Goal: Complete application form: Complete application form

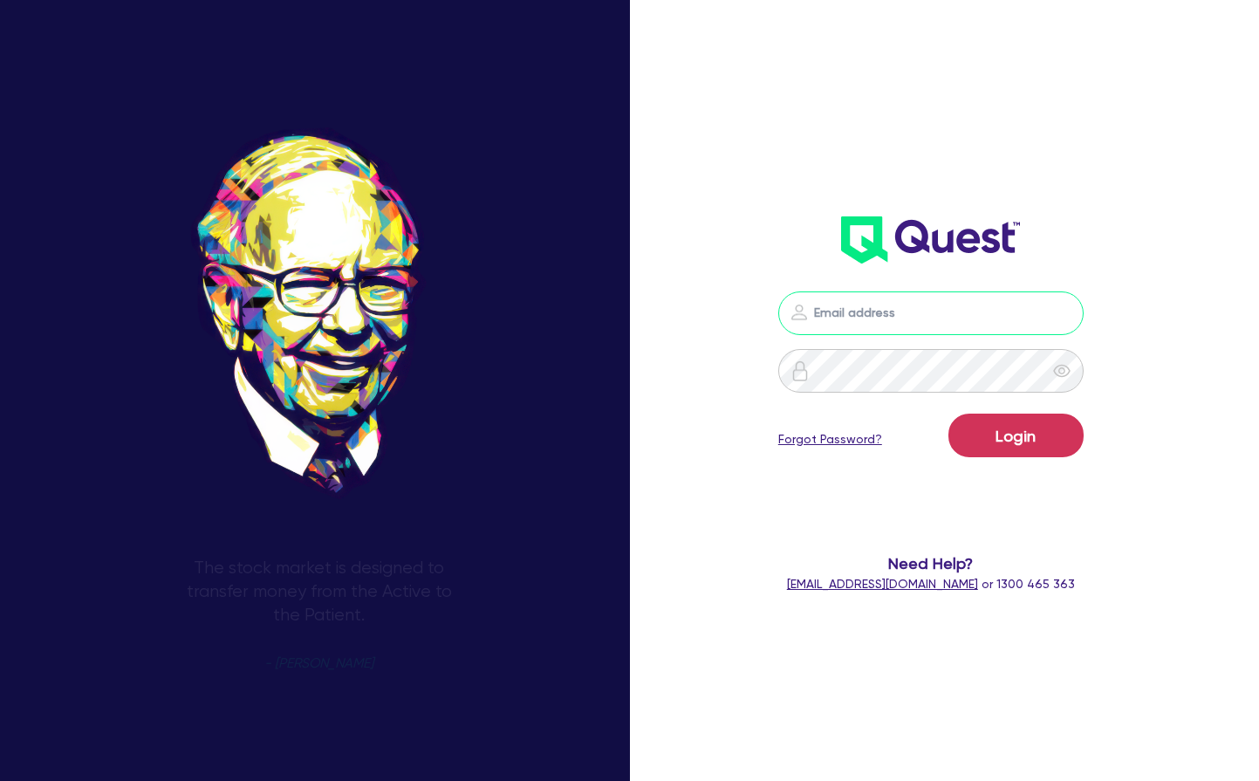
type input "[PERSON_NAME][EMAIL_ADDRESS][PERSON_NAME][DOMAIN_NAME]"
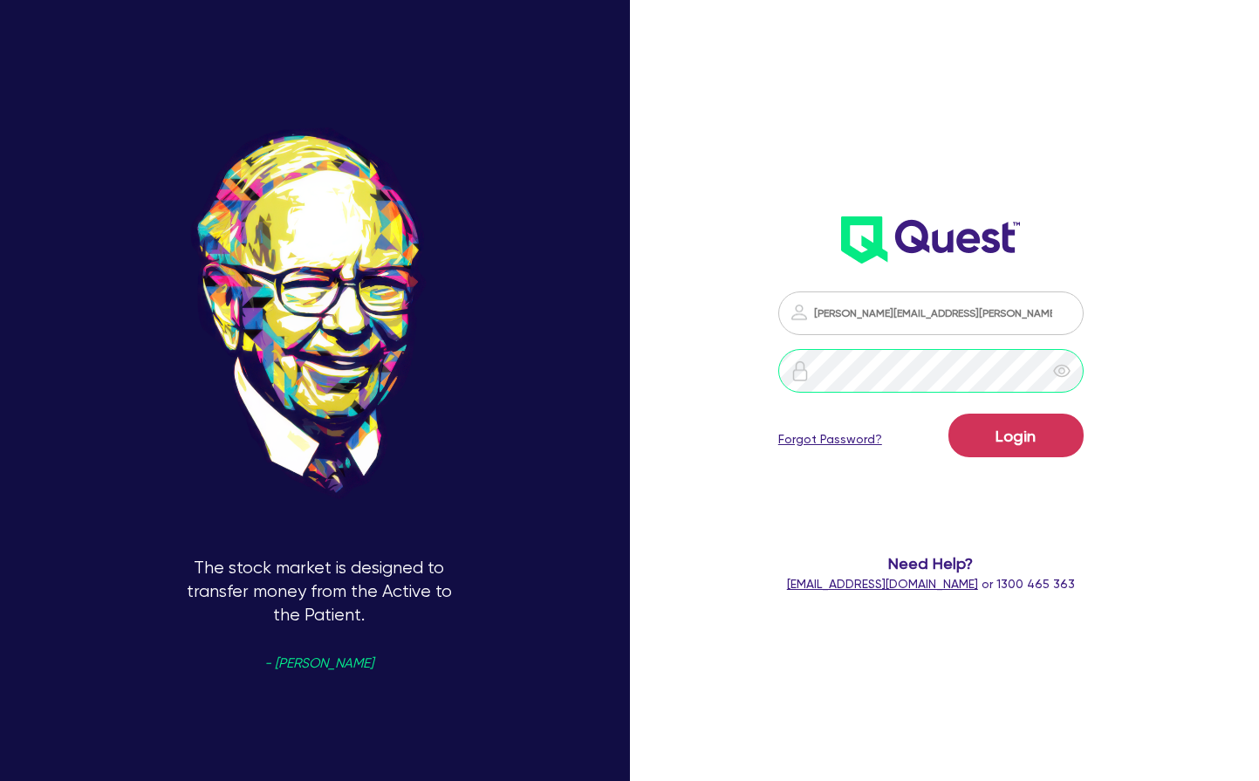
click at [1016, 435] on button "Login" at bounding box center [1015, 436] width 135 height 44
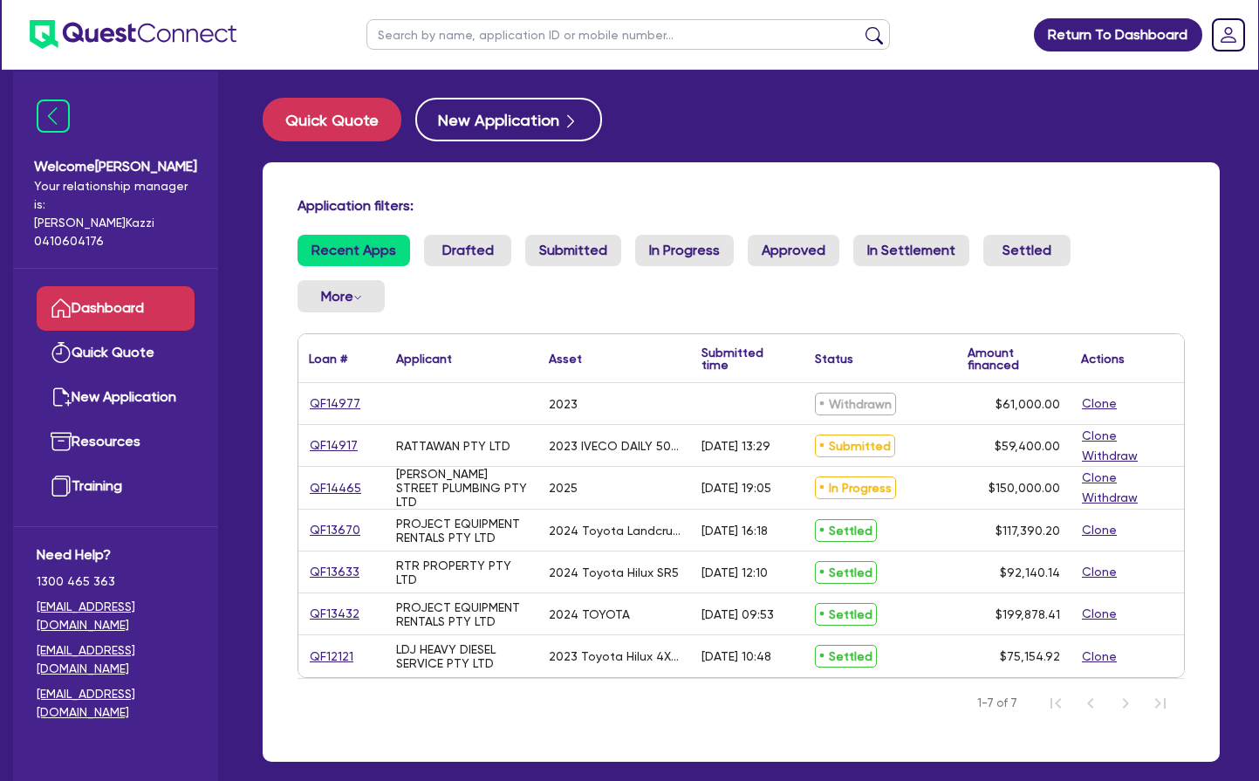
click at [335, 441] on link "QF14917" at bounding box center [334, 445] width 50 height 20
select select "CARS_AND_LIGHT_TRUCKS"
select select "VANS_AND_UTES"
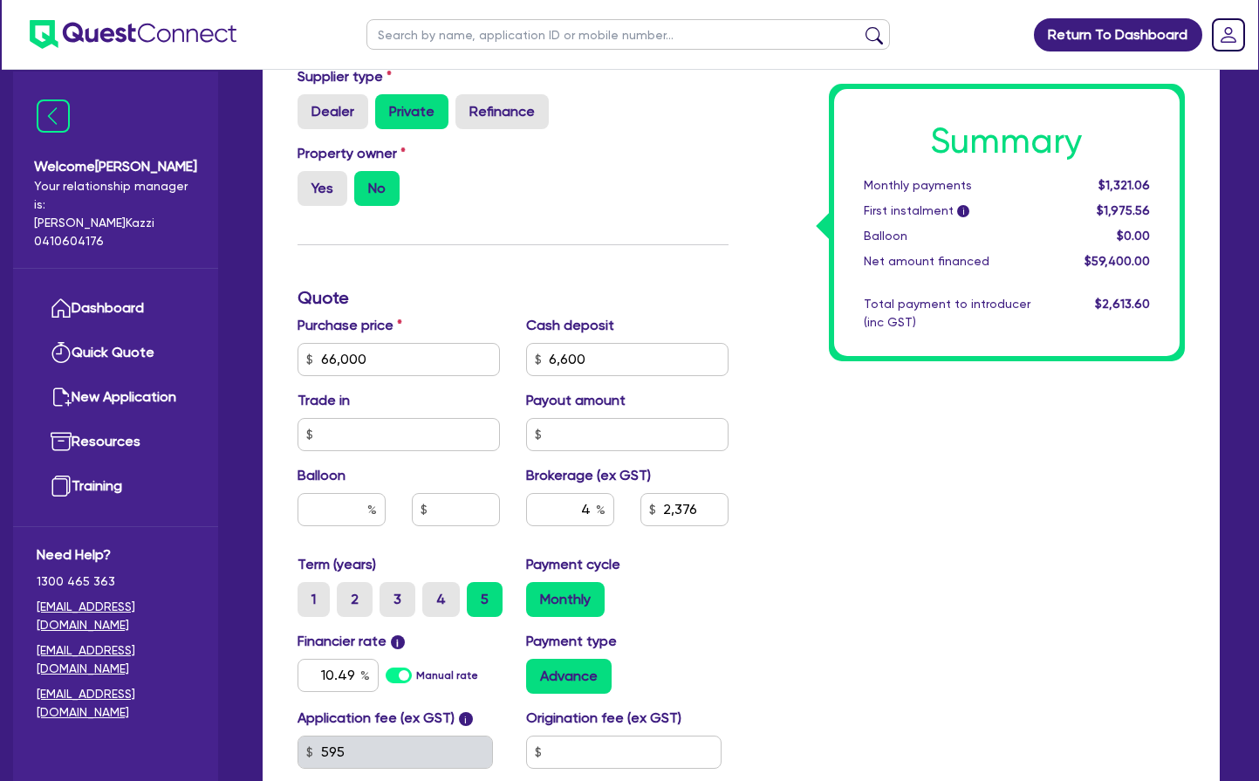
scroll to position [531, 0]
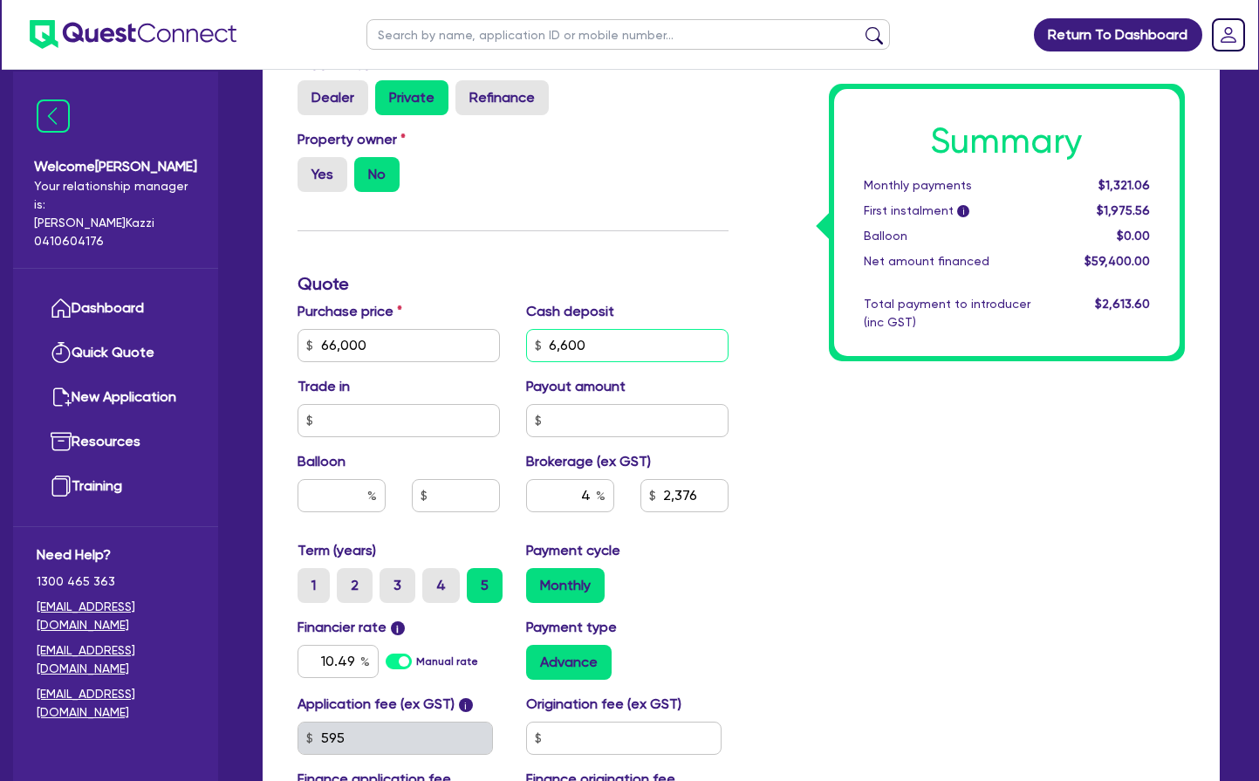
click at [568, 345] on input "6,600" at bounding box center [627, 345] width 202 height 33
type input "5,000"
type input "66,000"
type input "2,376"
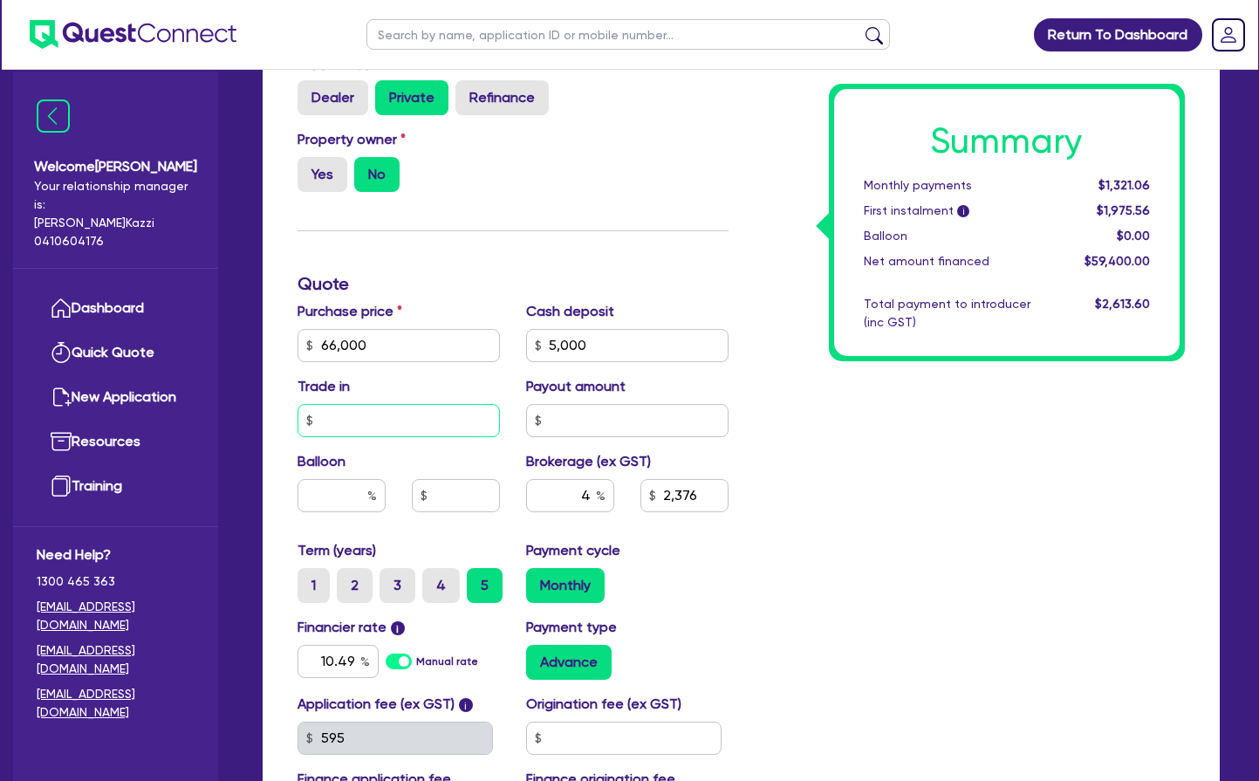
click at [467, 419] on input "text" at bounding box center [399, 420] width 202 height 33
type input "66,000"
type input "2,440"
type input "0"
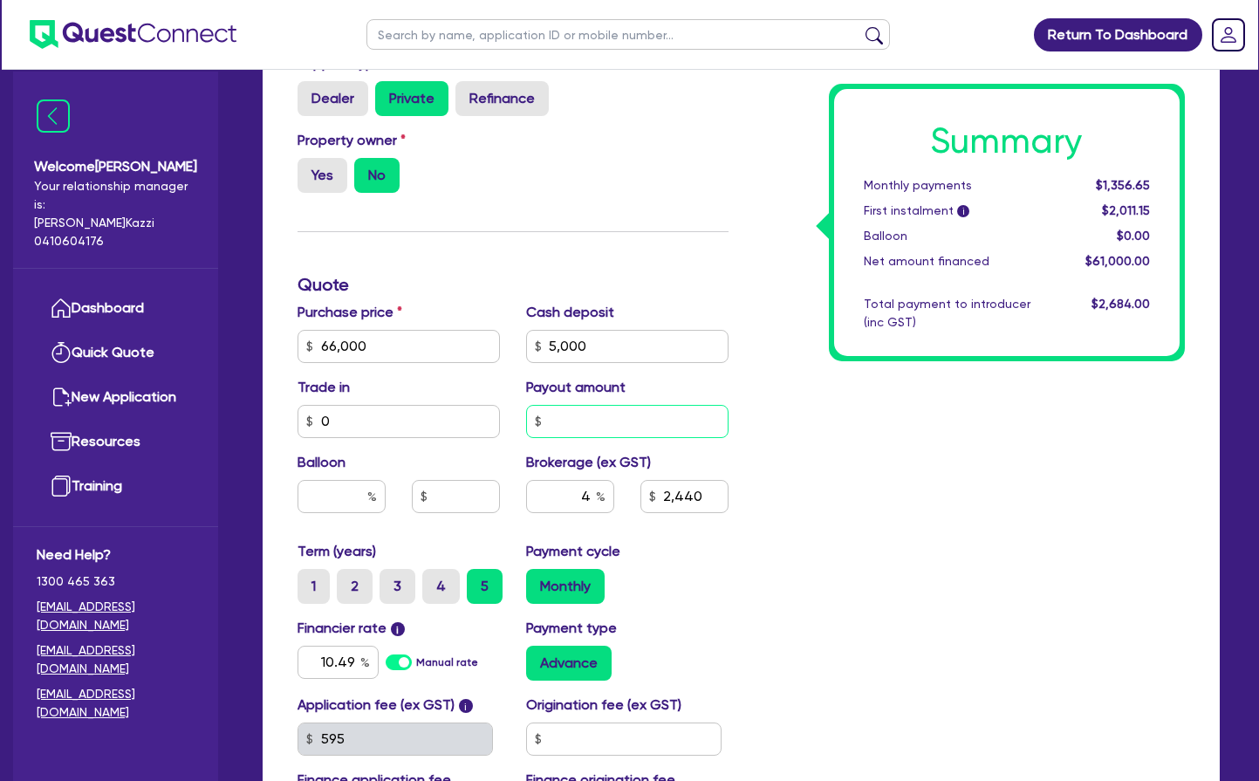
type input "66,000"
type input "2,440"
type input "66,000"
type input "2,440"
click at [626, 414] on input "text" at bounding box center [627, 421] width 202 height 33
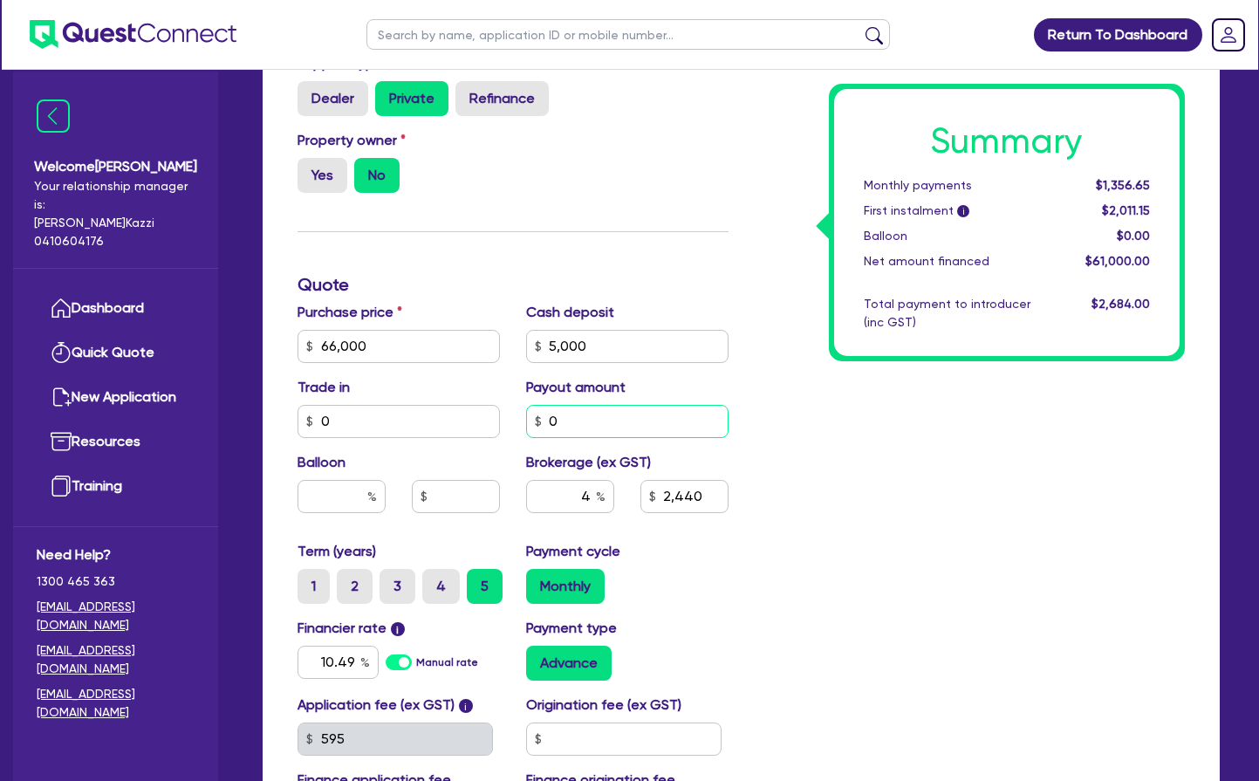
type input "0"
type input "66,000"
type input "2,440"
type input "66,000"
type input "2,440"
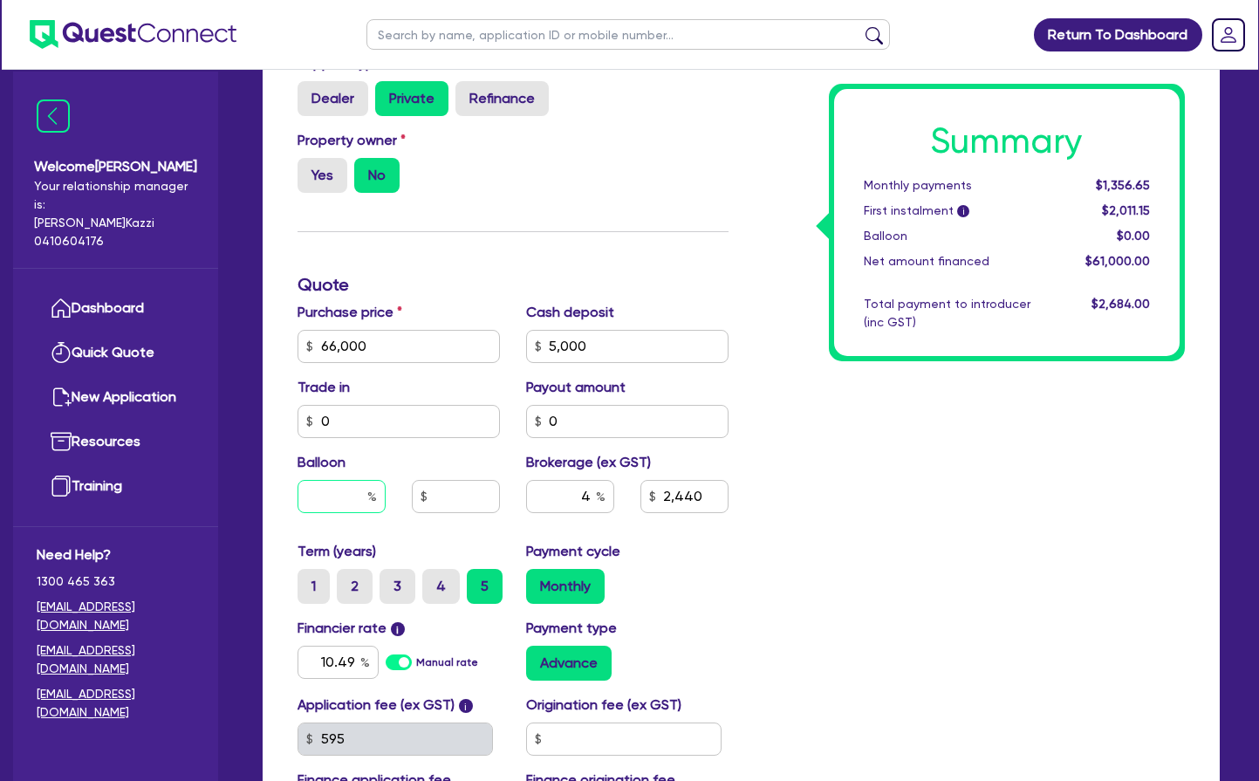
click at [351, 496] on input "text" at bounding box center [342, 496] width 88 height 33
type input "0"
type input "66,000"
type input "2,440"
type input "66,000"
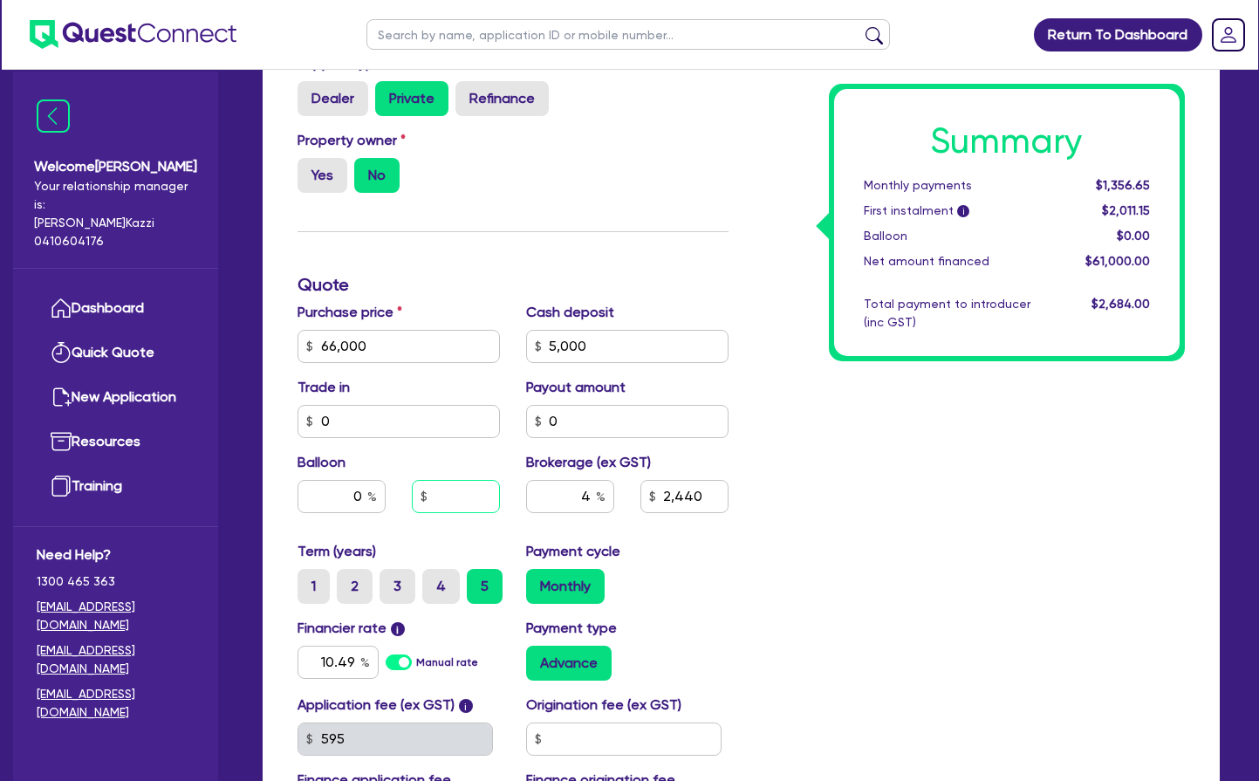
type input "2,440"
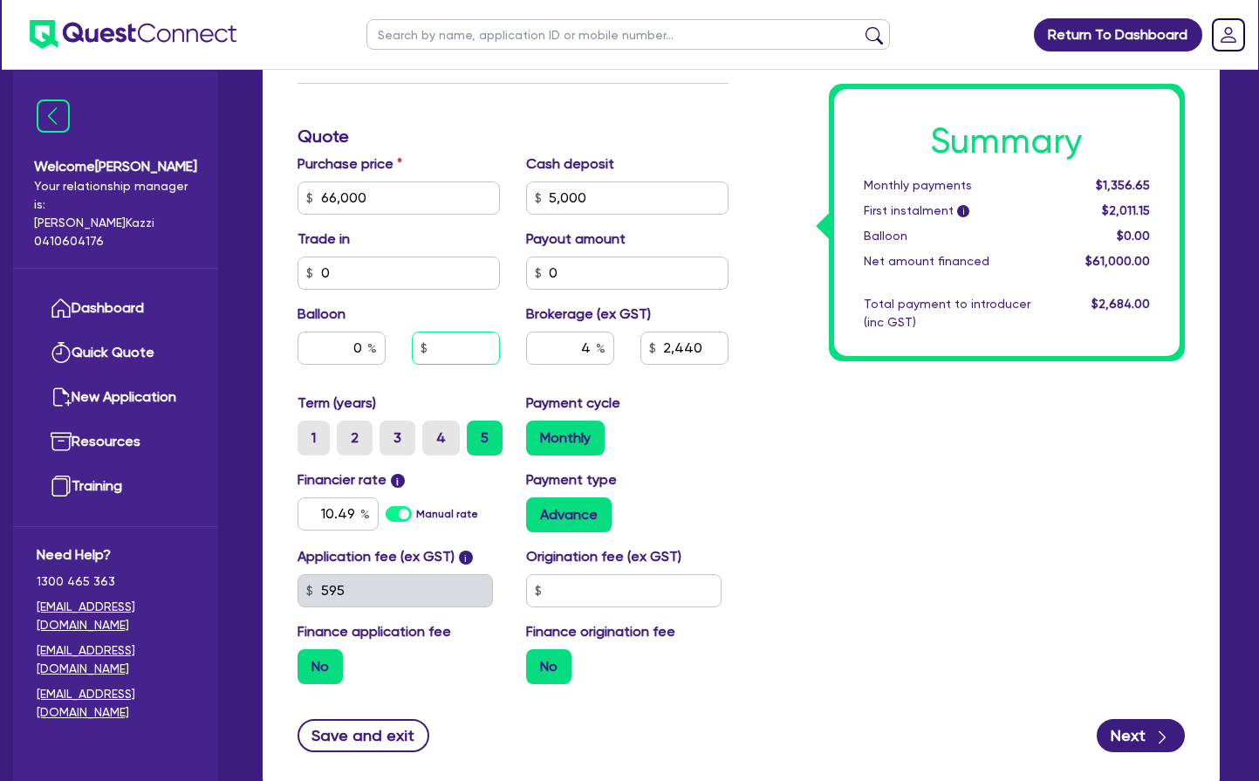
scroll to position [692, 0]
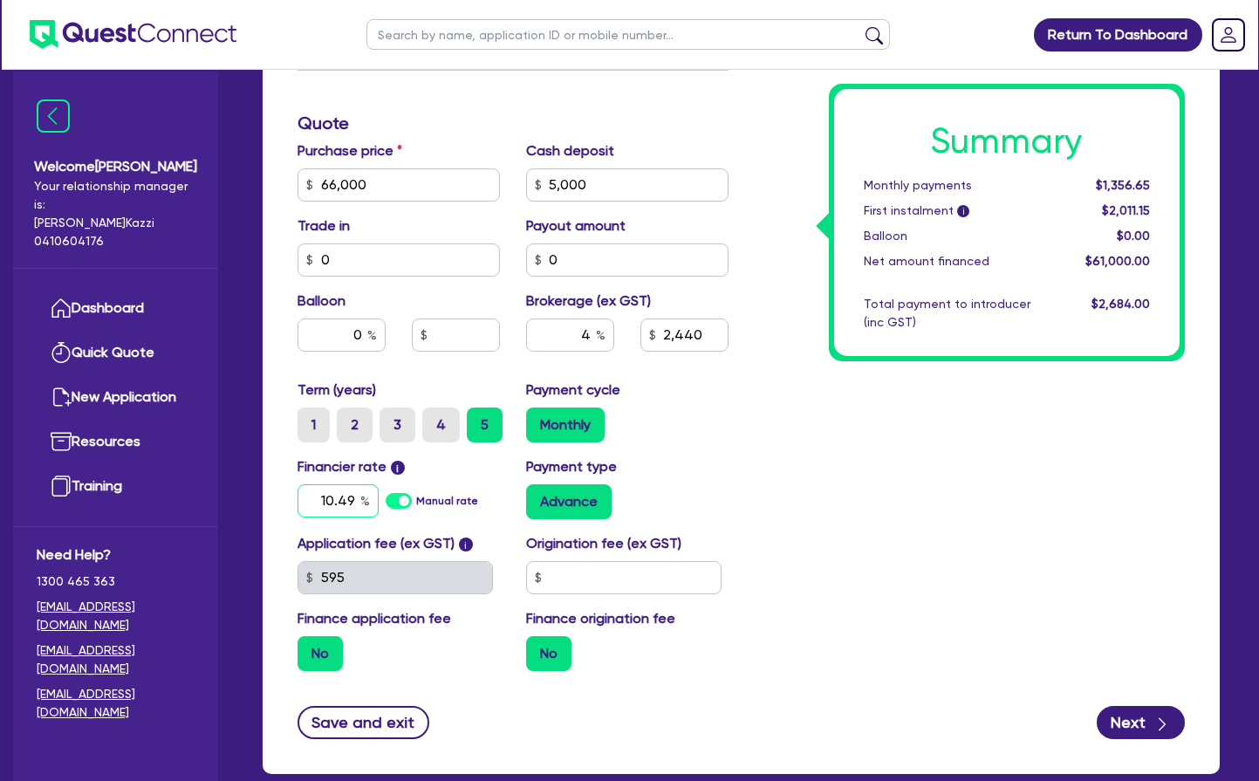
click at [335, 496] on input "10.49" at bounding box center [338, 500] width 81 height 33
click at [336, 496] on input "10.49" at bounding box center [338, 500] width 81 height 33
click at [337, 497] on input "10.49" at bounding box center [338, 500] width 81 height 33
click at [358, 496] on input "10.49" at bounding box center [338, 500] width 81 height 33
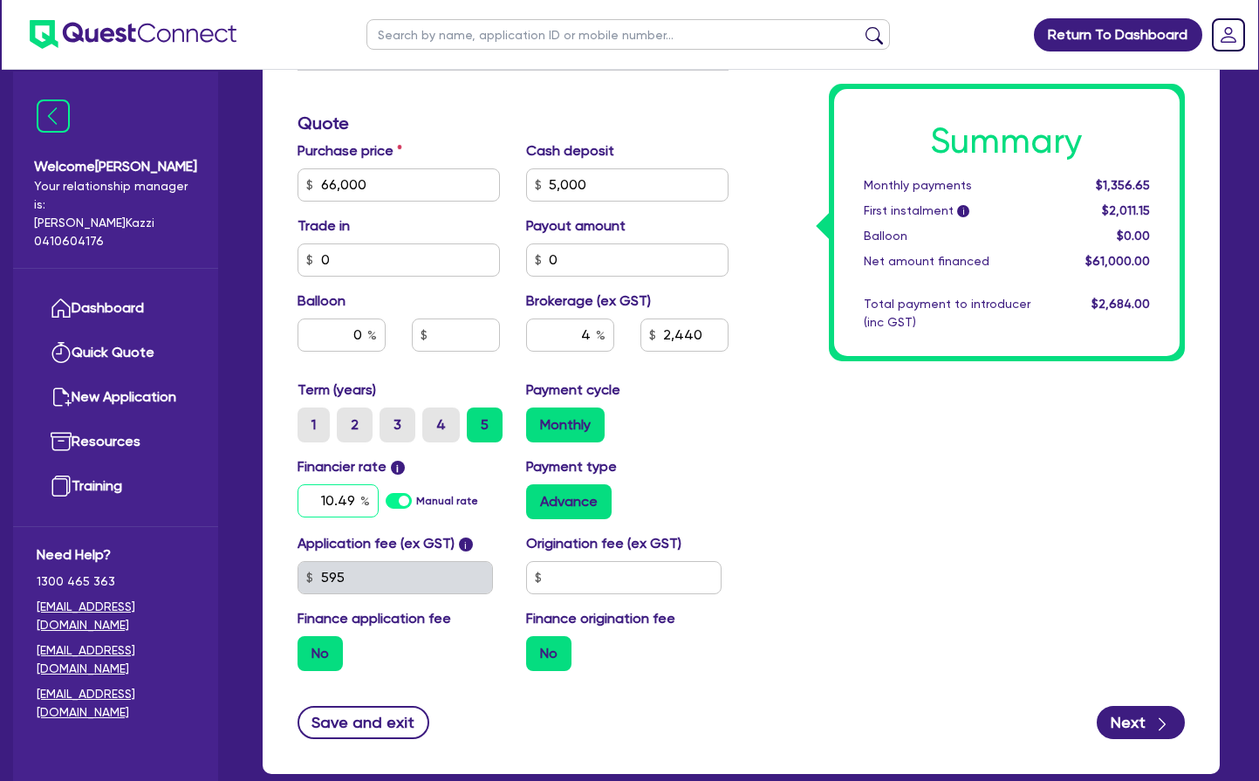
drag, startPoint x: 358, startPoint y: 496, endPoint x: 317, endPoint y: 498, distance: 41.0
click at [317, 498] on input "10.49" at bounding box center [338, 500] width 81 height 33
type input "66,000"
type input "2,440"
type input "1"
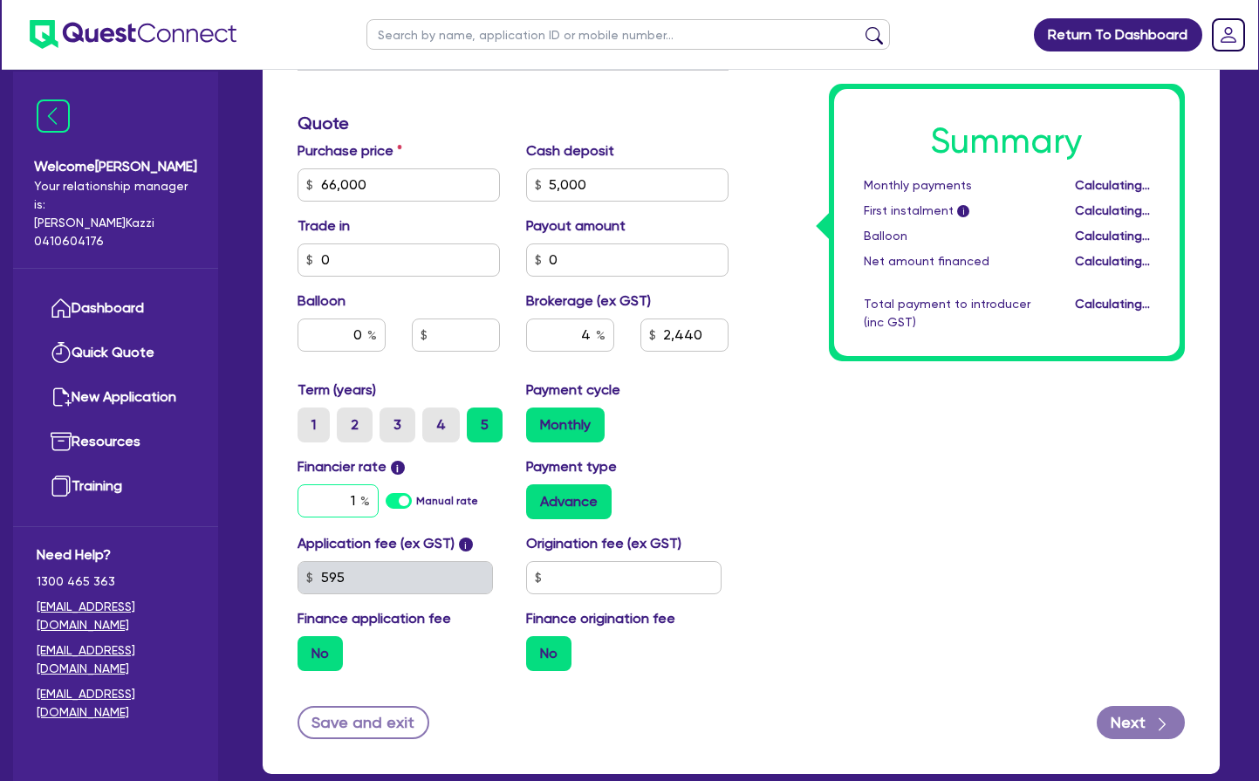
type input "66,000"
type input "2,440"
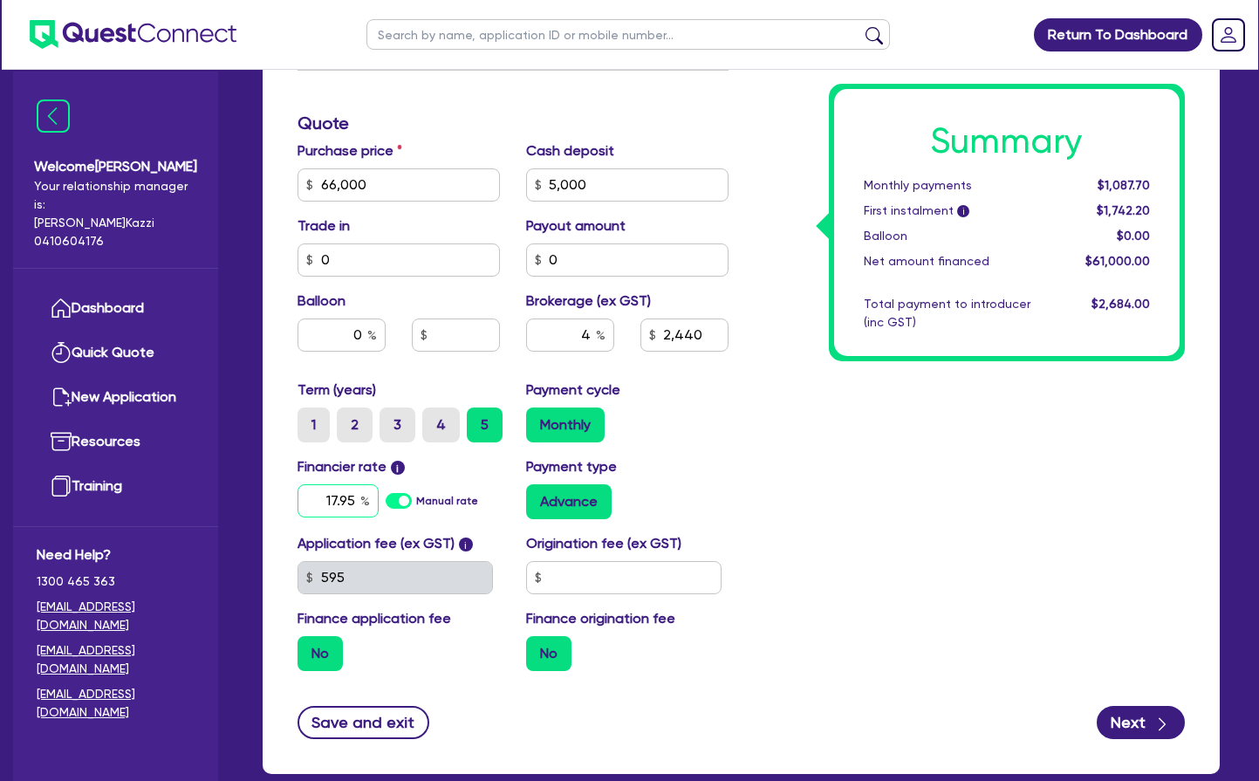
type input "17.95"
type input "66,000"
type input "2,440"
type input "66,000"
type input "2,440"
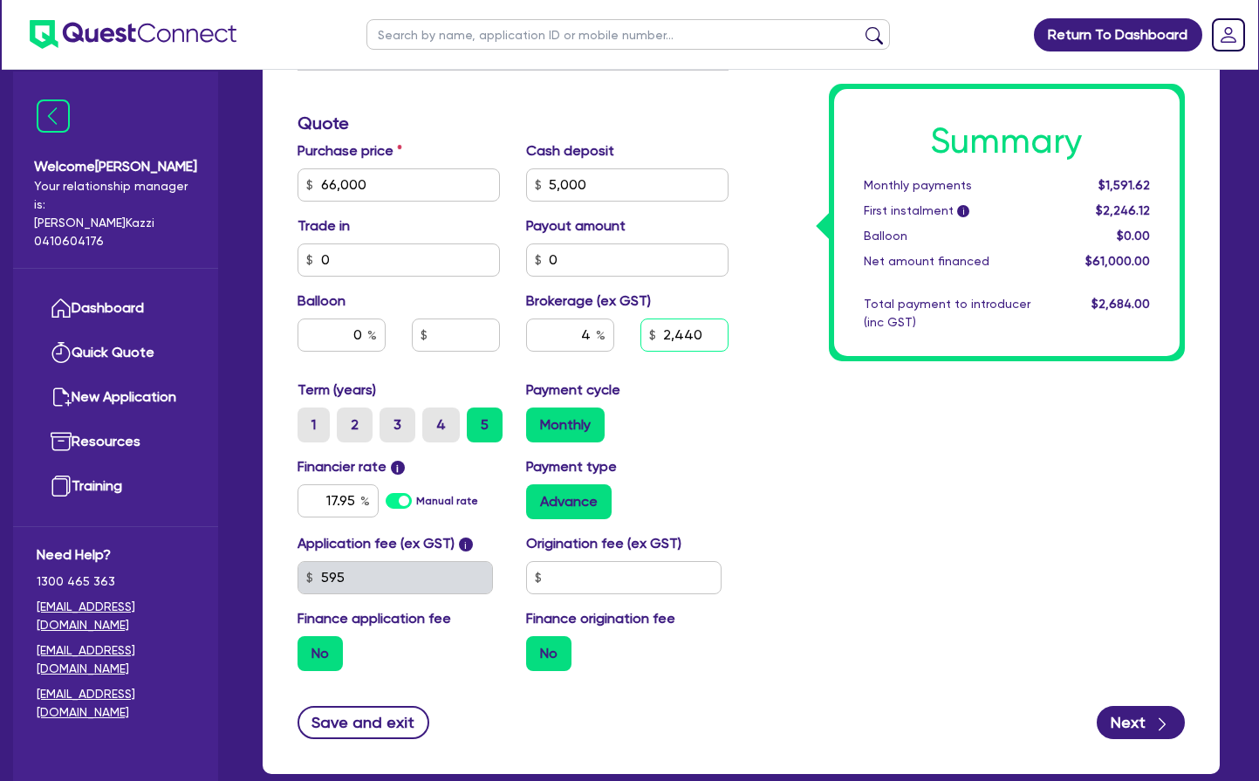
click at [677, 333] on input "2,440" at bounding box center [684, 334] width 88 height 33
type input "66,000"
type input "2"
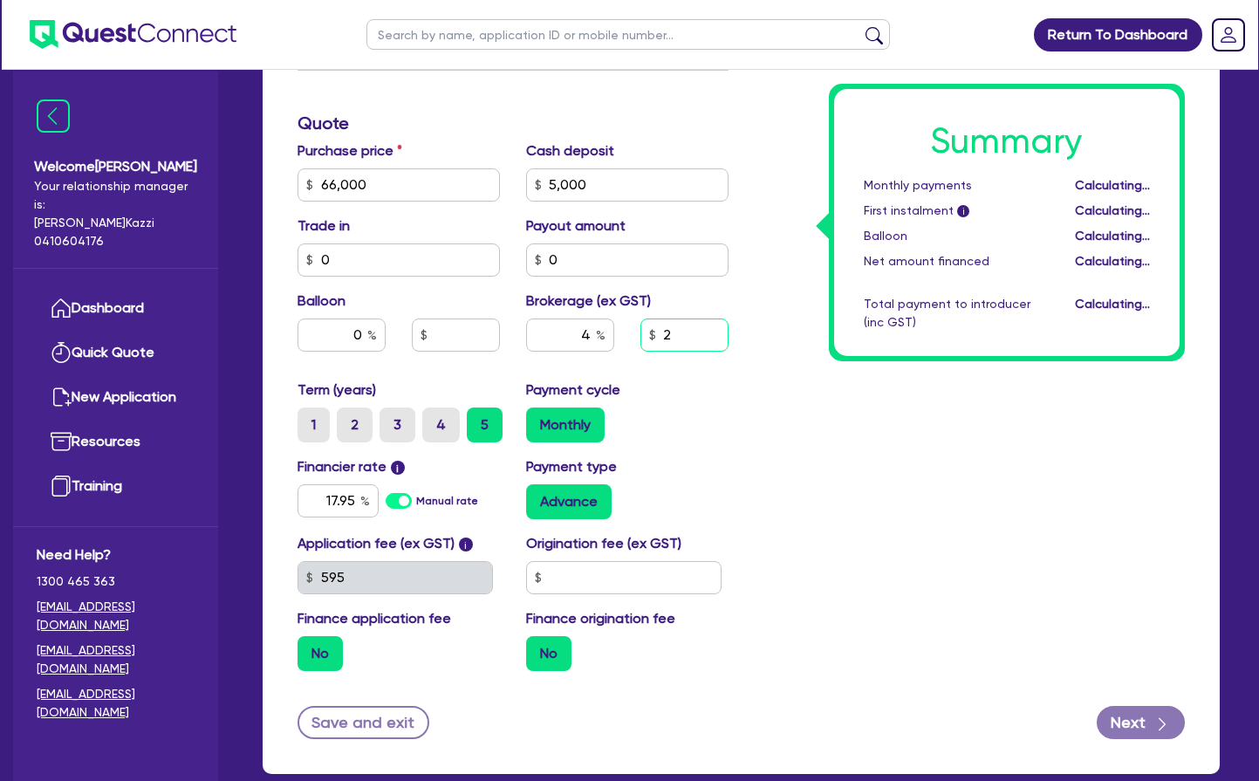
type input "66,000"
type input "0.00"
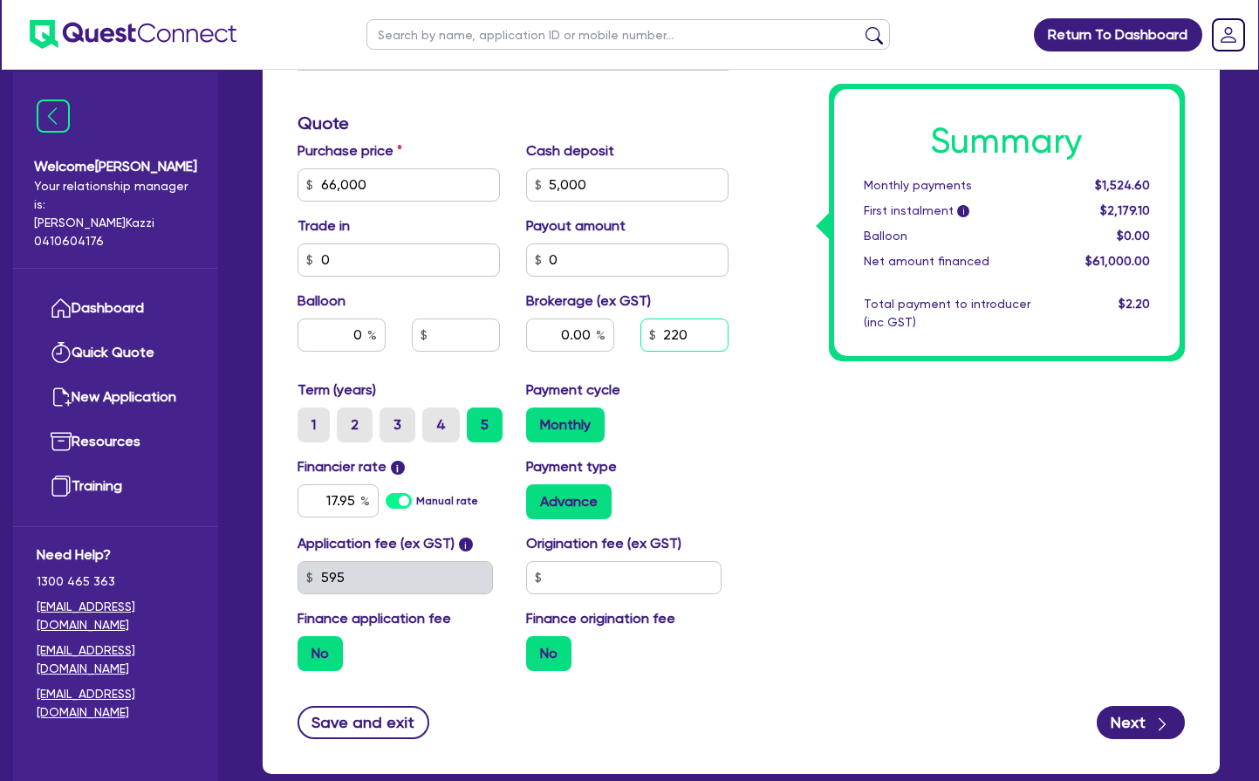
type input "2,200"
type input "66,000"
type input "0.00"
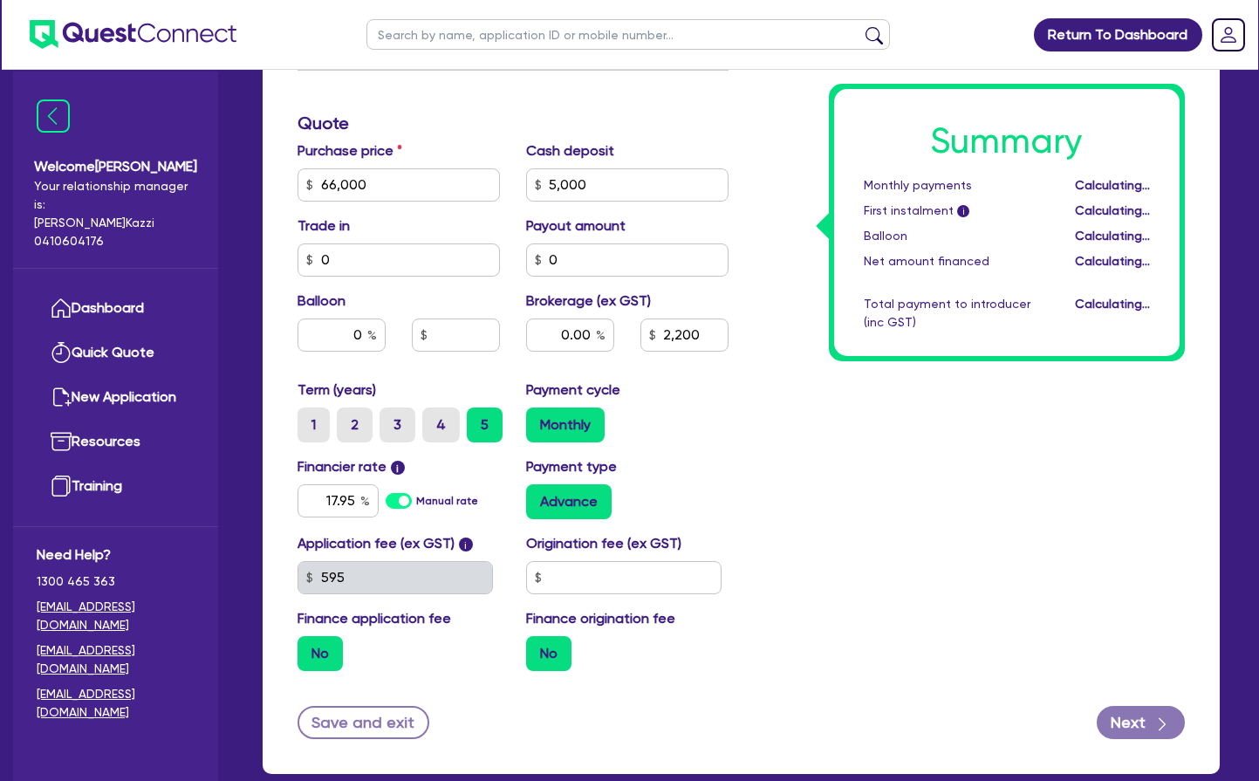
click at [729, 407] on div "Payment cycle Monthly" at bounding box center [627, 411] width 229 height 63
type input "66,000"
type input "3.60"
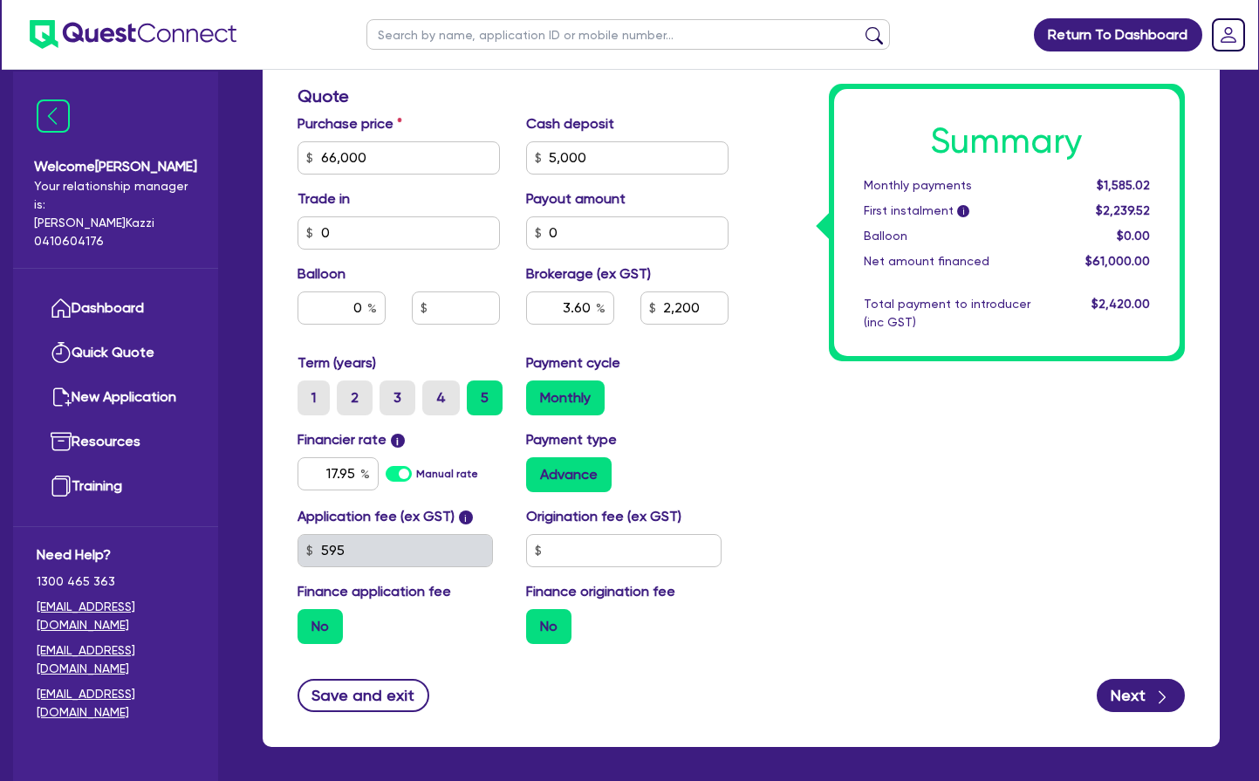
scroll to position [716, 0]
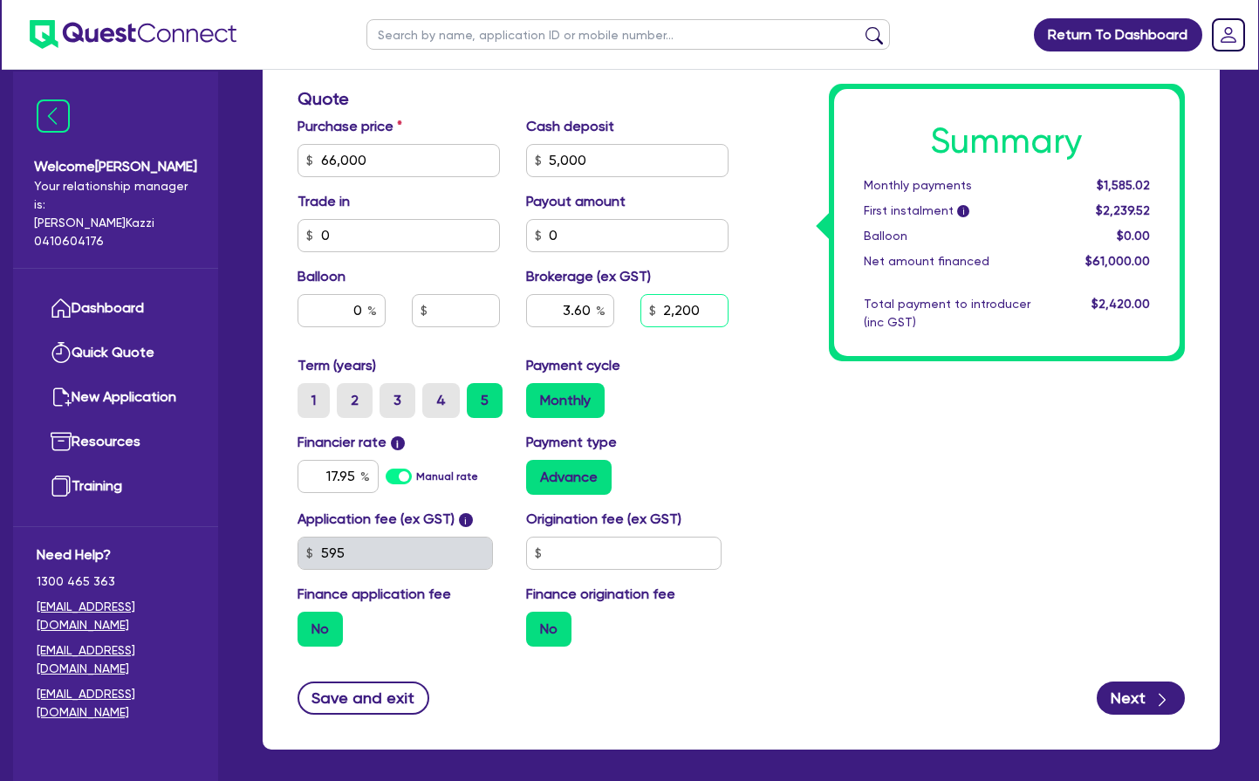
click at [674, 311] on input "2,200" at bounding box center [684, 310] width 88 height 33
type input "1,100"
type input "66,000"
type input "3.60"
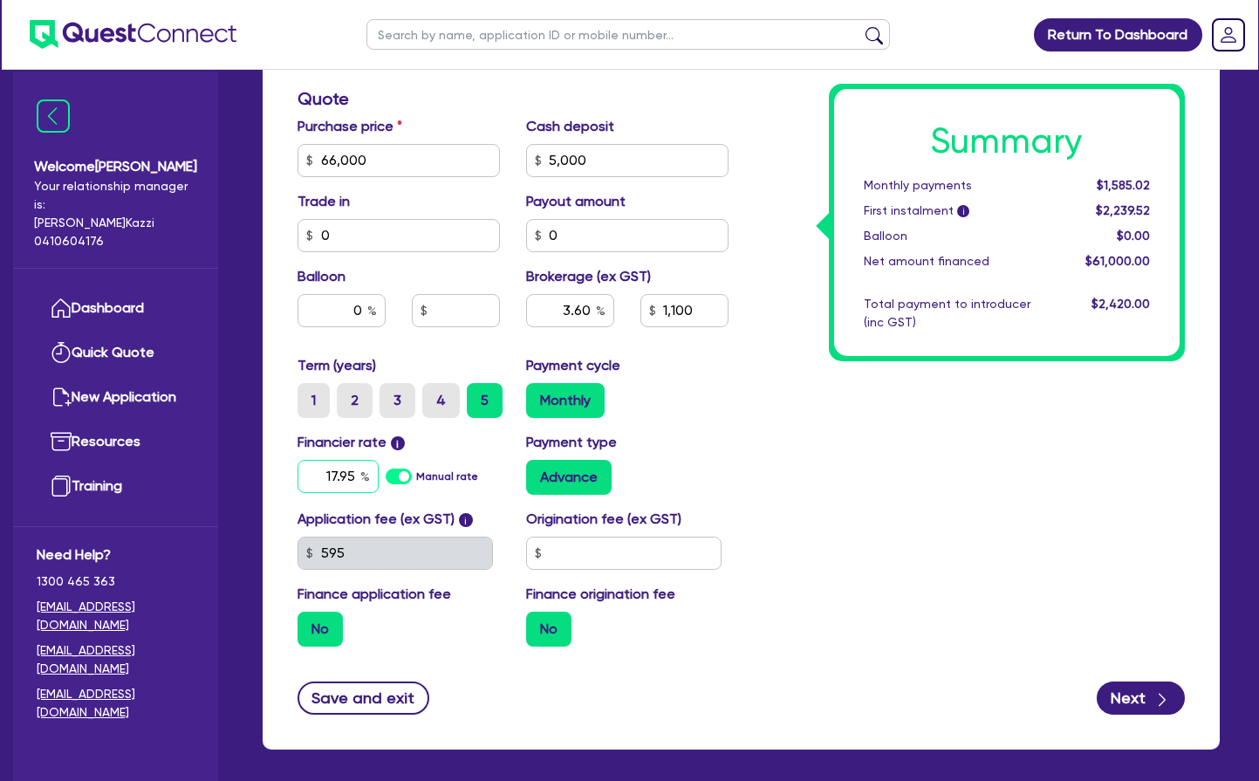
type input "66,000"
type input "1.80"
type input "1,100"
type input "66,000"
type input "1.80"
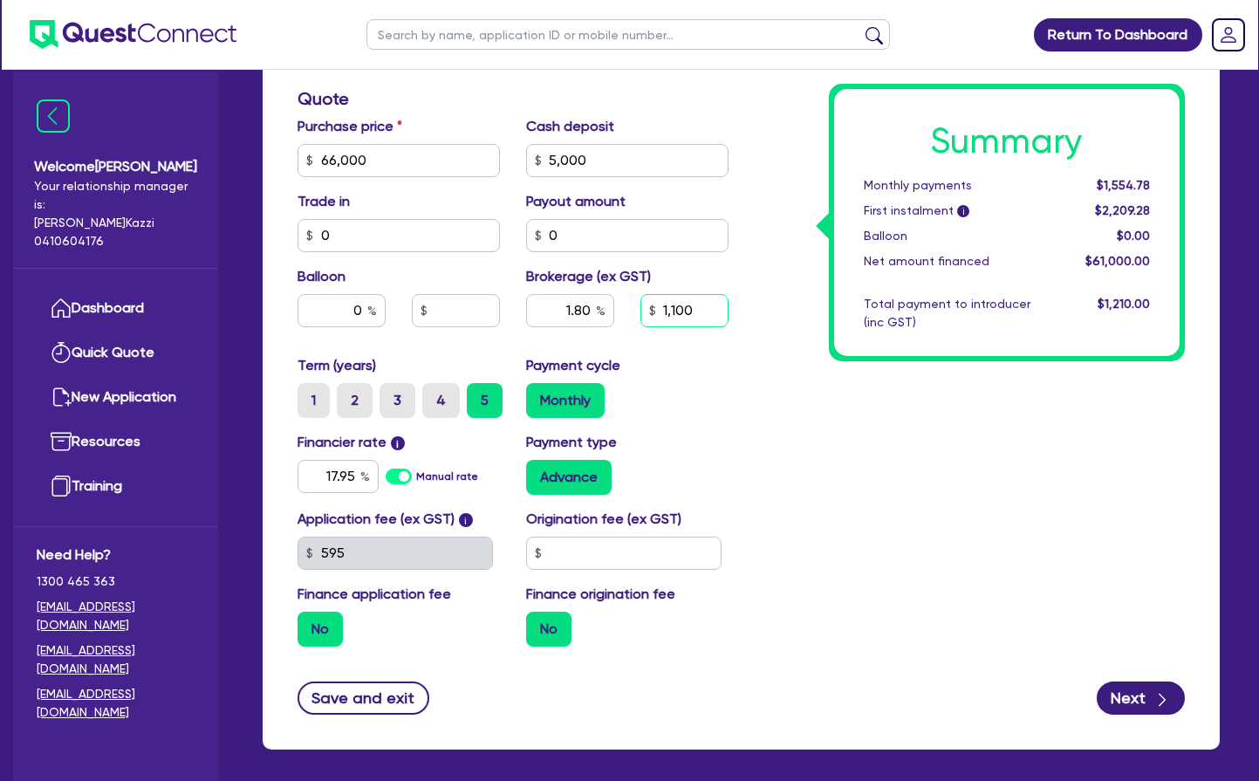
type input "1,100"
type input "66,000"
type input "1.80"
click at [701, 308] on input "1,100" at bounding box center [684, 310] width 88 height 33
type input "1"
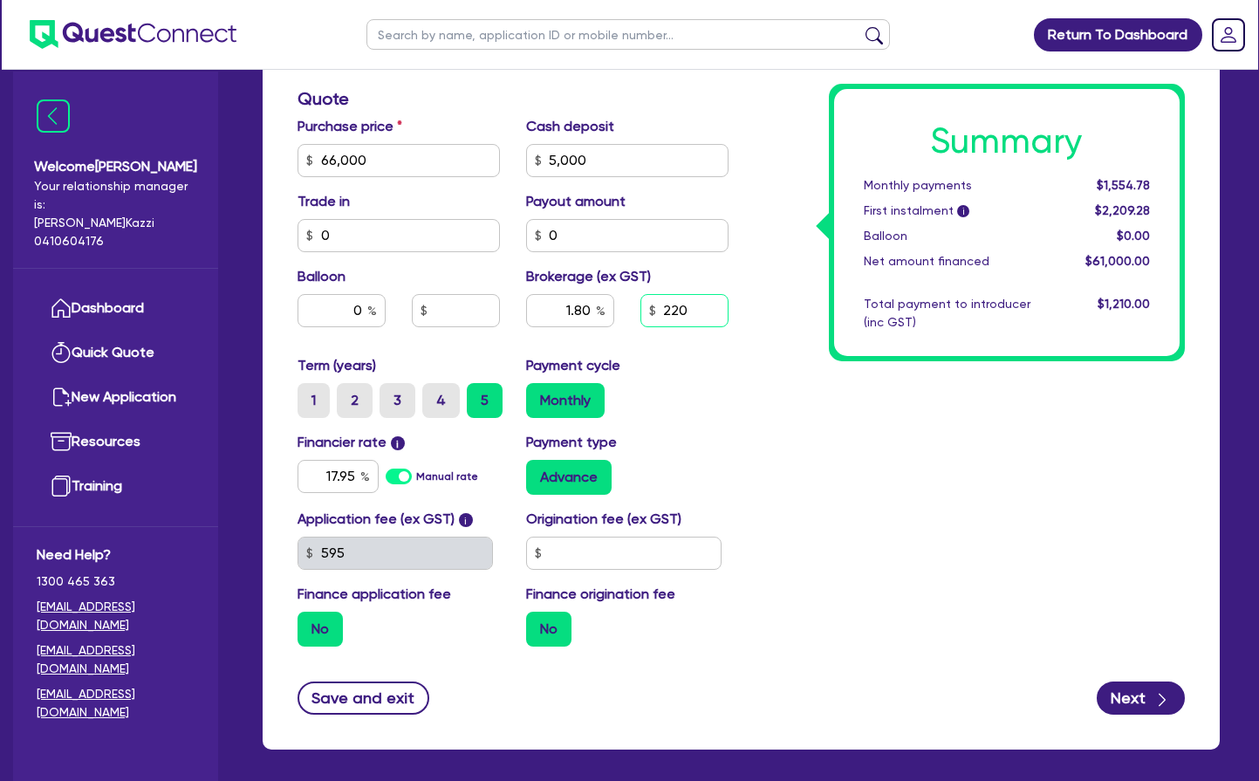
type input "2,200"
type input "66,000"
type input "1.80"
type input "66,000"
type input "3.60"
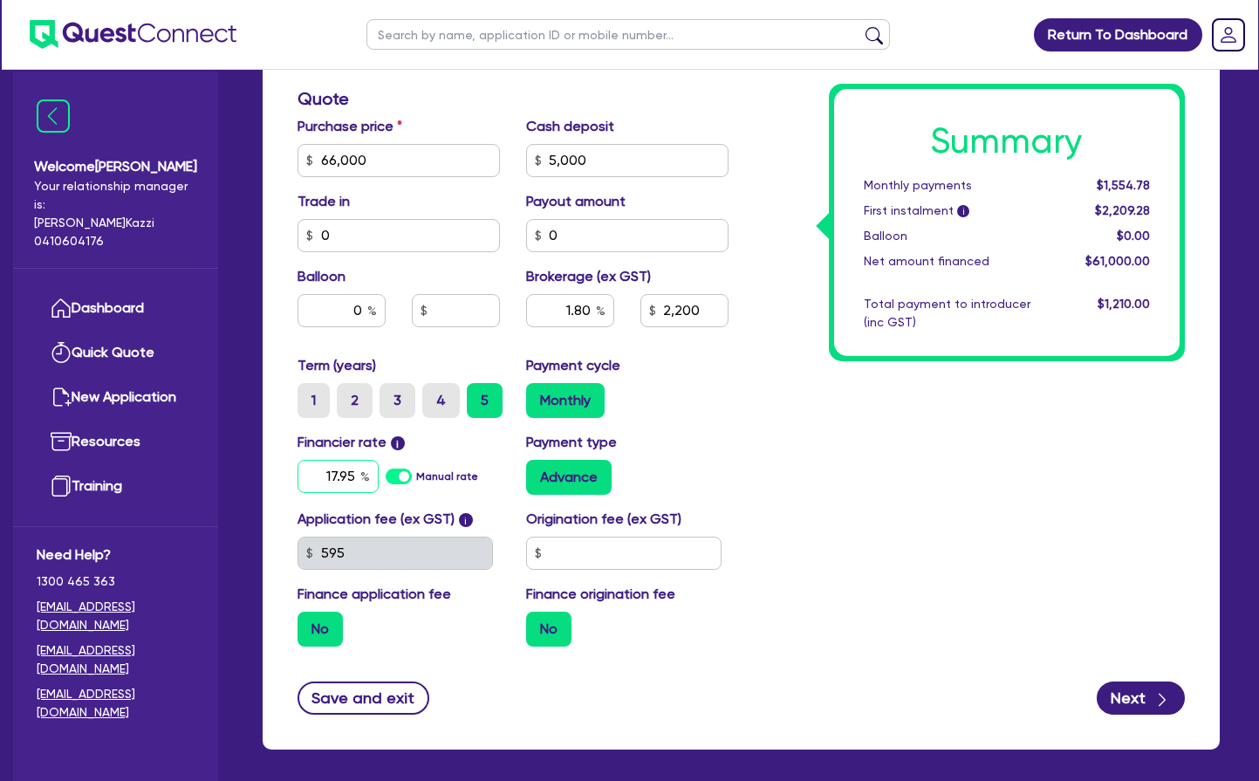
type input "2,200"
type input "66,000"
type input "3.60"
type input "2,200"
type input "66,000"
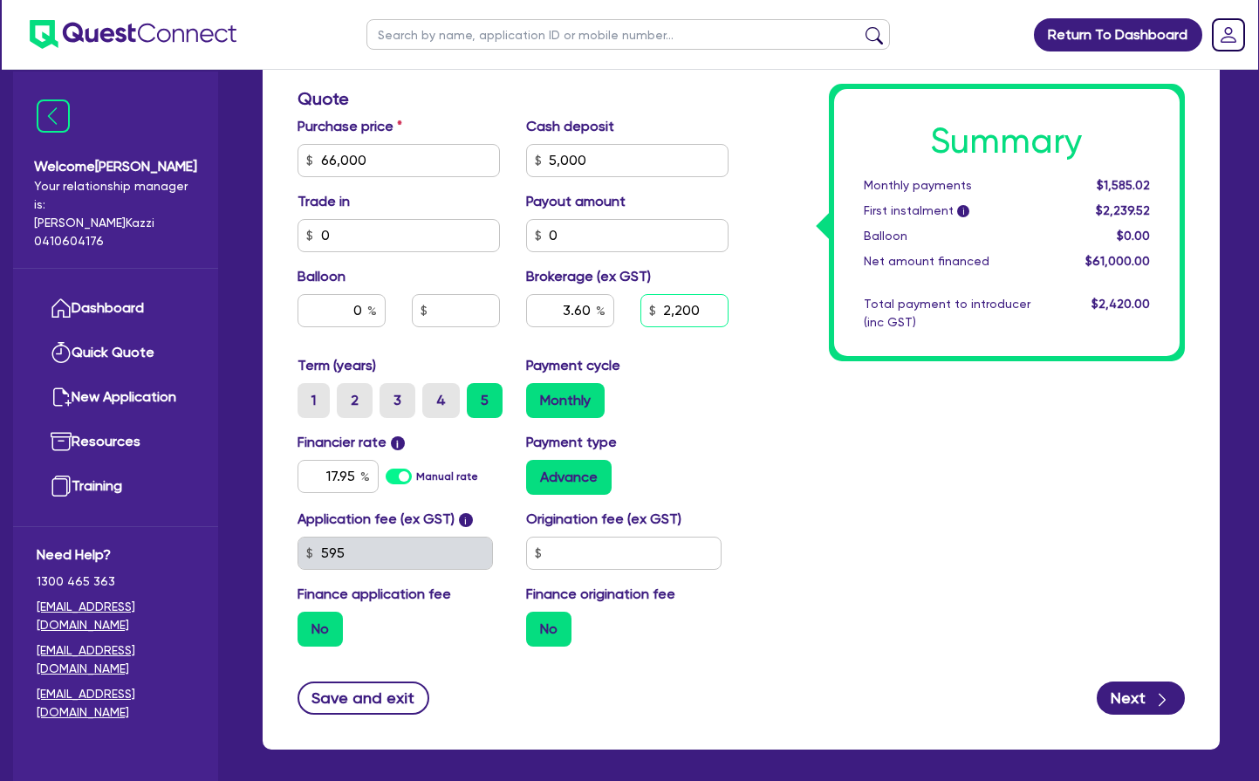
type input "3.60"
type input "2,200"
drag, startPoint x: 697, startPoint y: 307, endPoint x: 714, endPoint y: 349, distance: 45.0
click at [701, 312] on input "2,200" at bounding box center [684, 310] width 88 height 33
click at [346, 695] on button "Save and exit" at bounding box center [364, 697] width 132 height 33
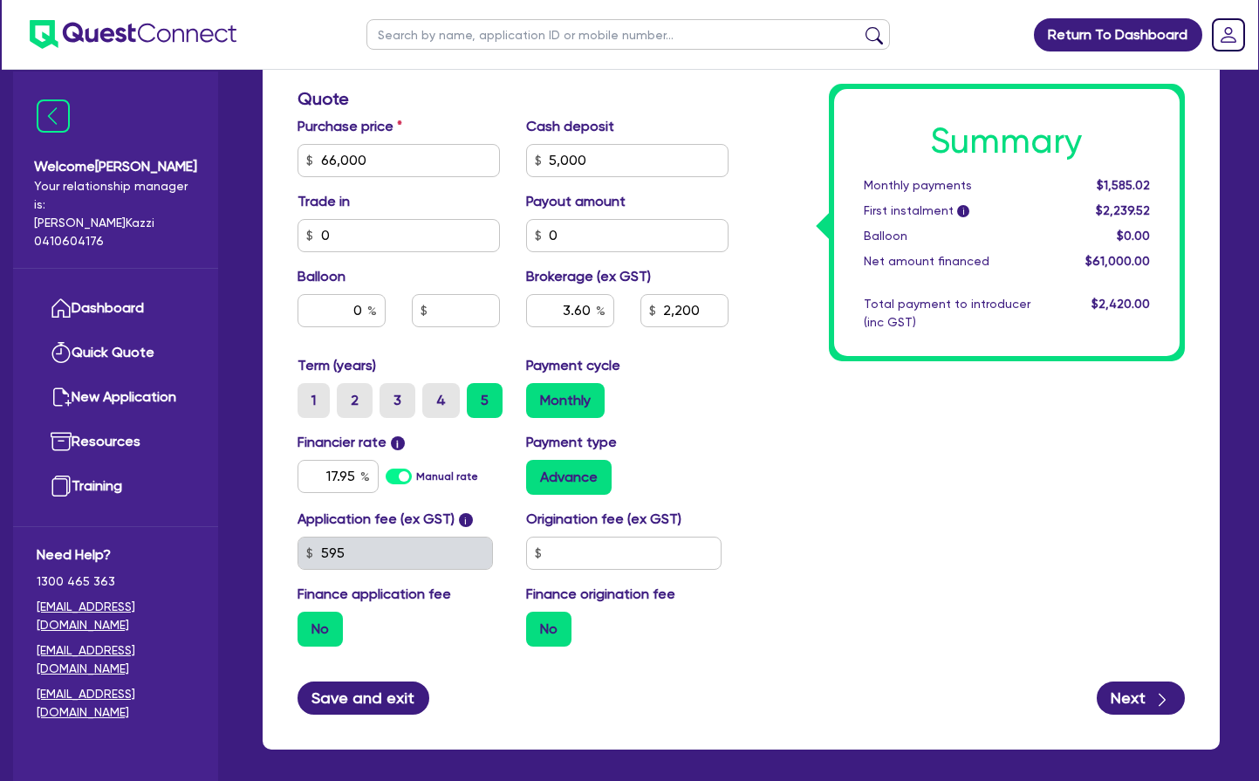
type input "66,000"
type input "3.60"
type input "2,200"
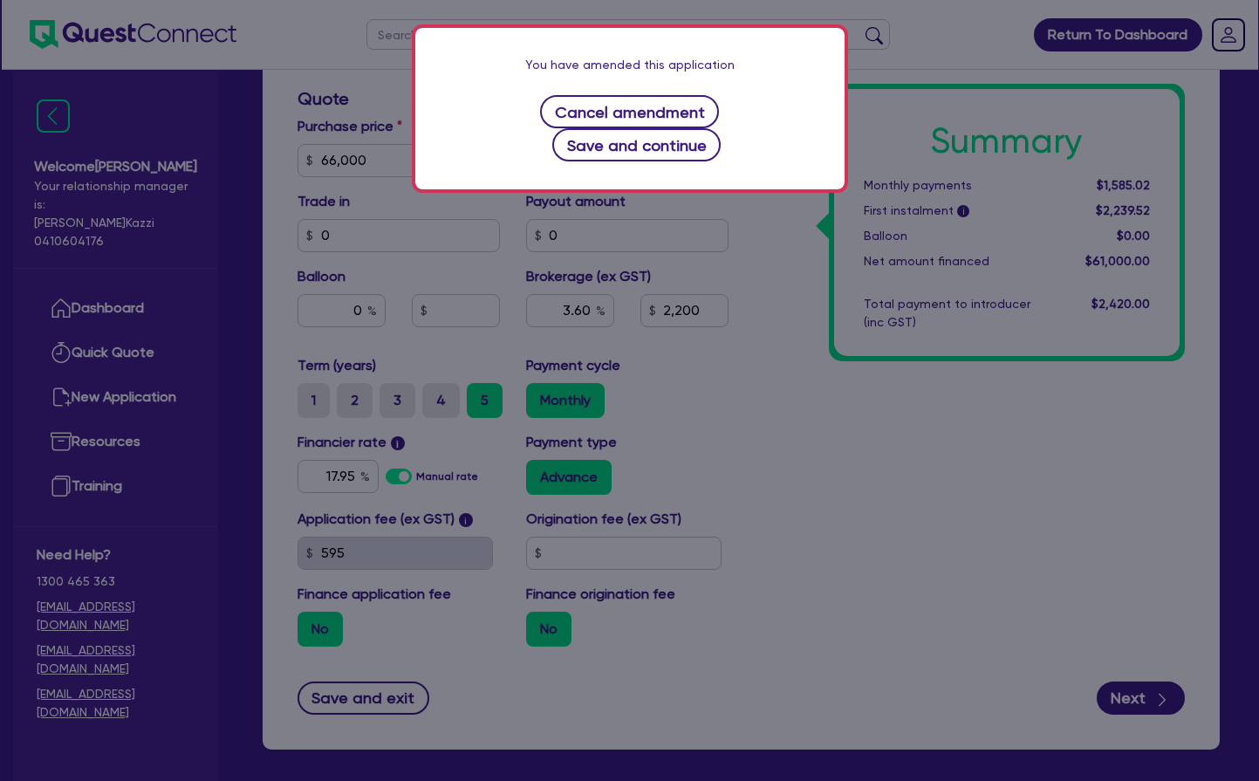
click at [635, 147] on button "Save and continue" at bounding box center [636, 144] width 168 height 33
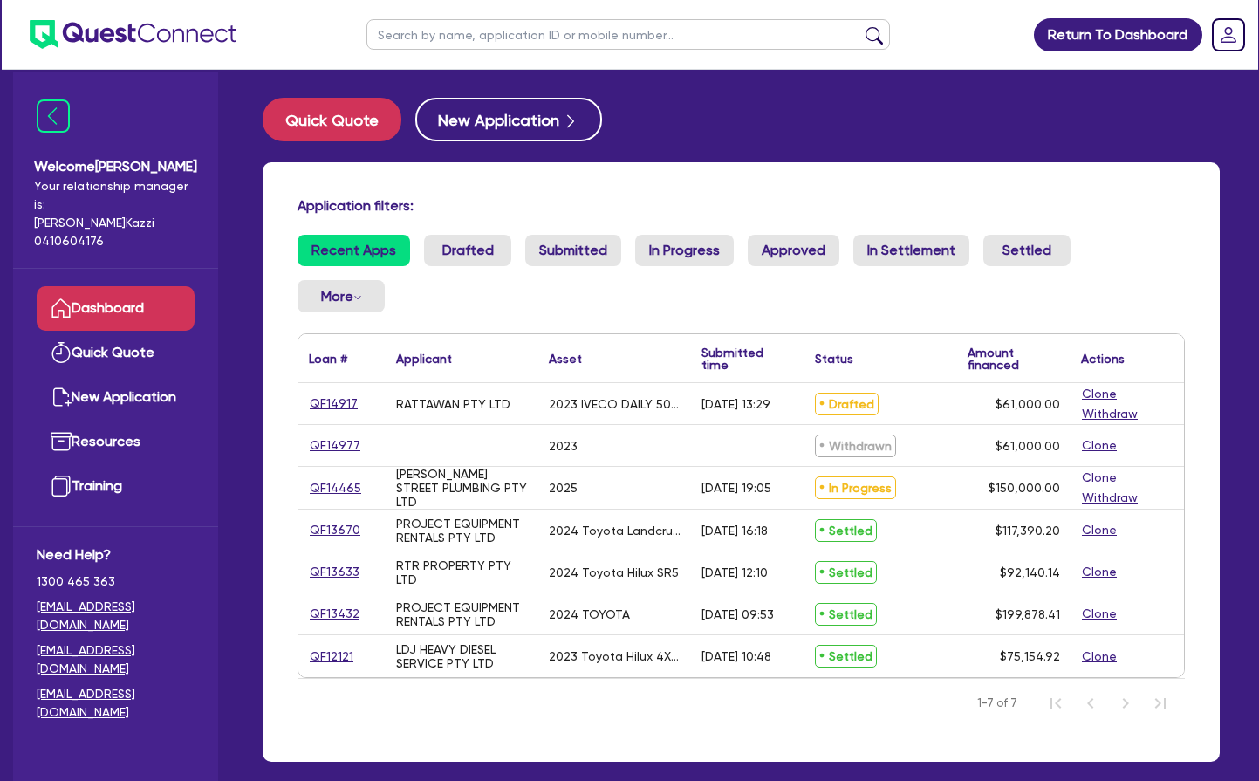
click at [338, 400] on link "QF14917" at bounding box center [334, 403] width 50 height 20
select select "CARS_AND_LIGHT_TRUCKS"
select select "VANS_AND_UTES"
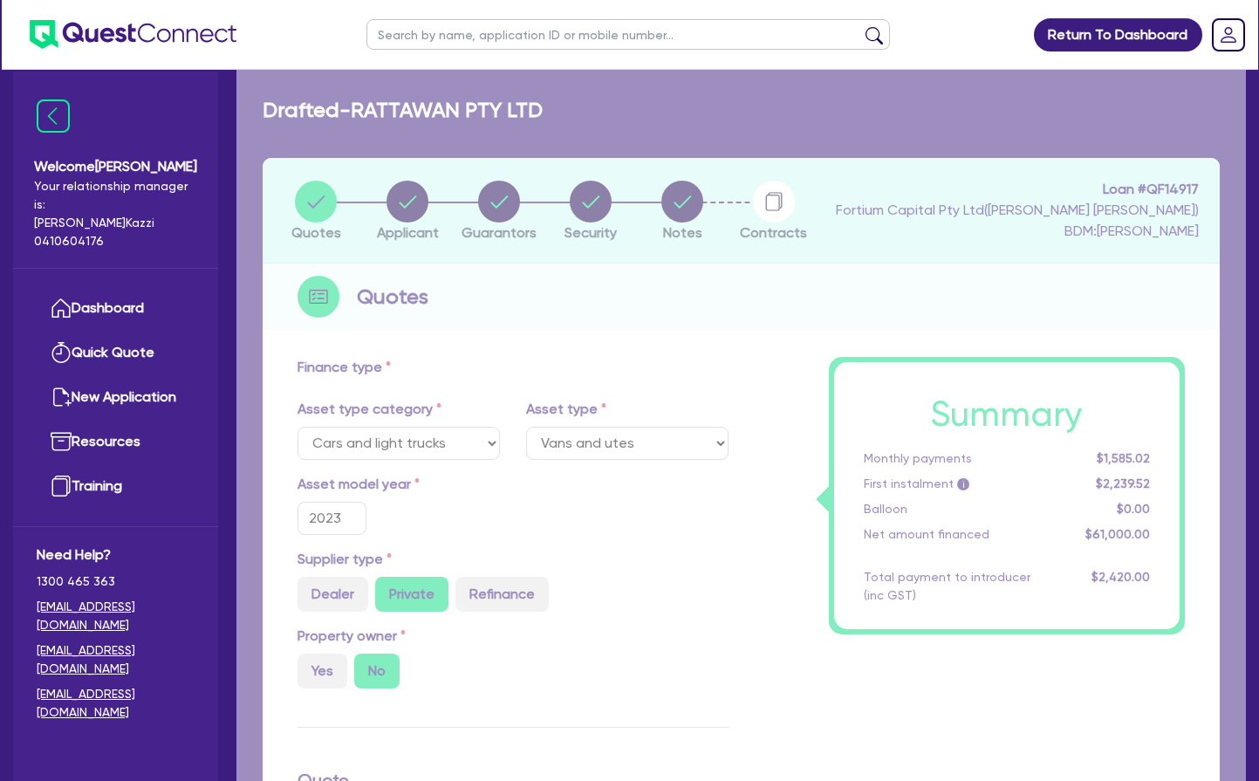
type input "66,000"
type input "5,000"
type input "3.60"
type input "2,200"
